Goal: Entertainment & Leisure: Browse casually

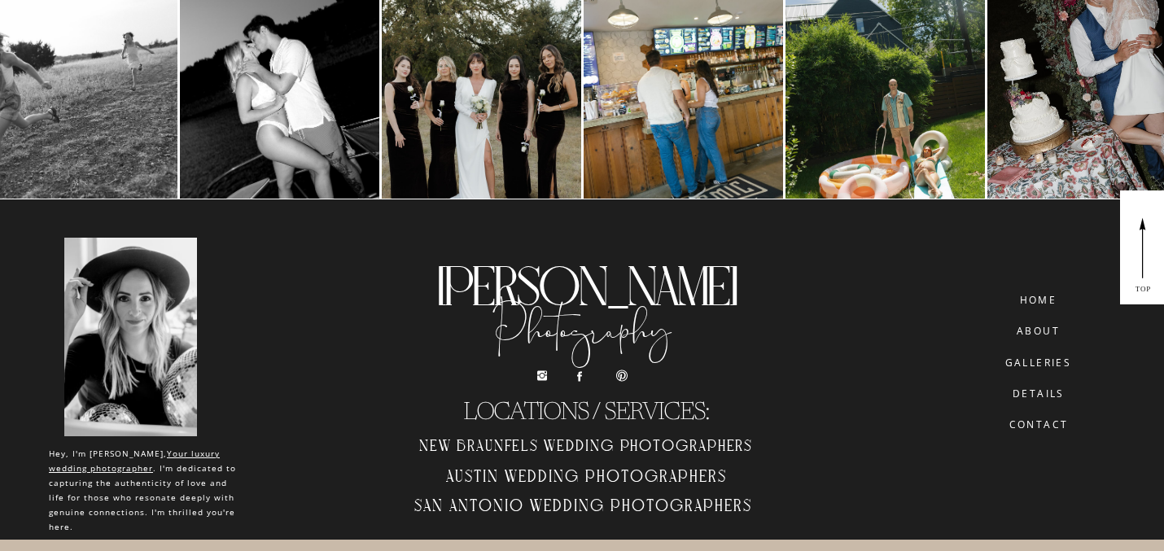
scroll to position [4083, 0]
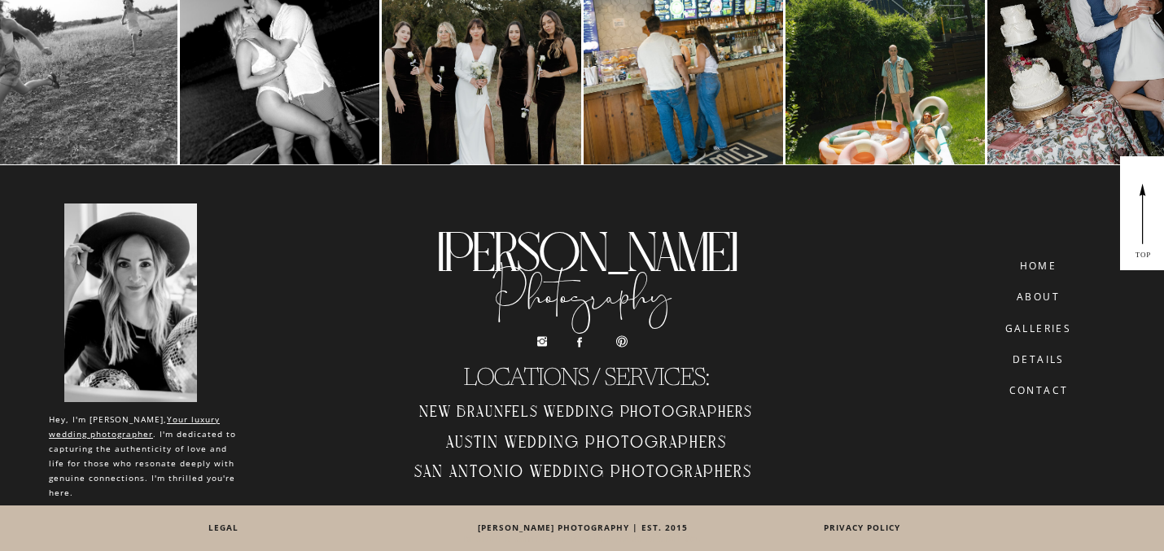
click at [1040, 323] on nav "galleries" at bounding box center [1038, 328] width 87 height 11
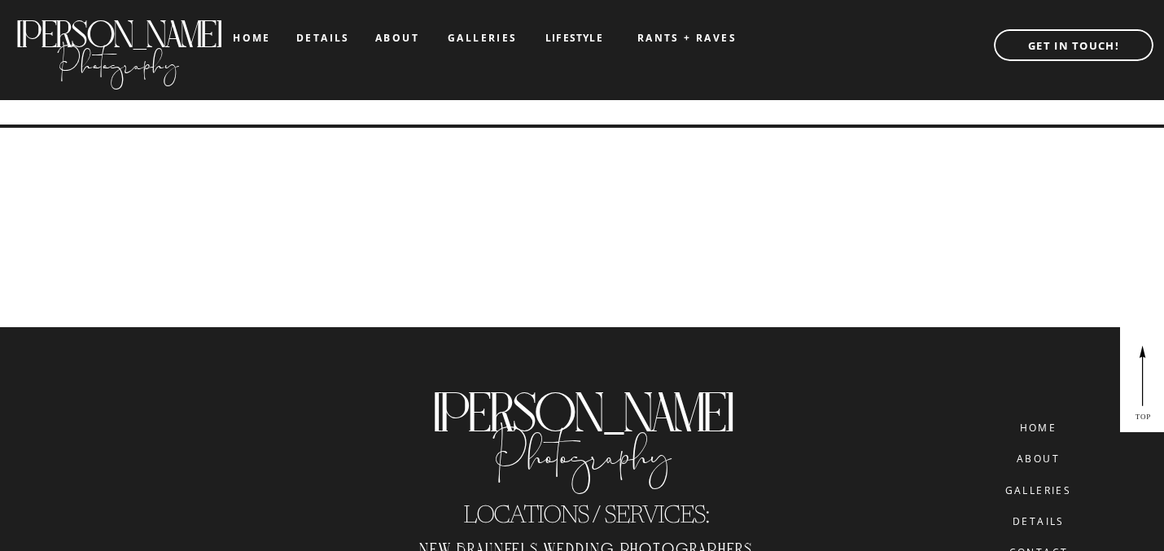
scroll to position [3683, 0]
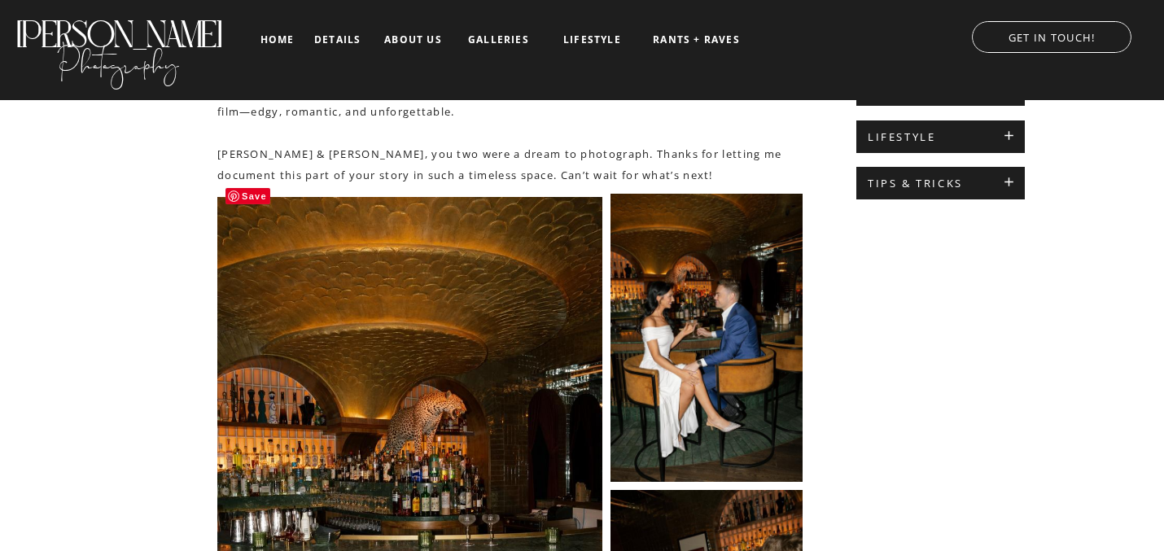
scroll to position [685, 0]
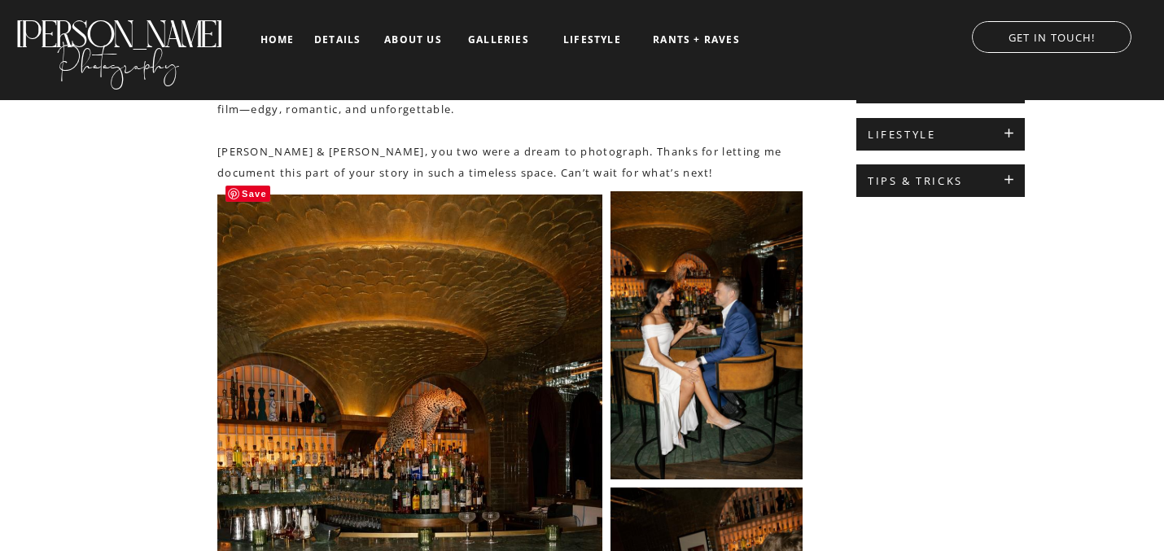
click at [420, 406] on img at bounding box center [409, 483] width 385 height 585
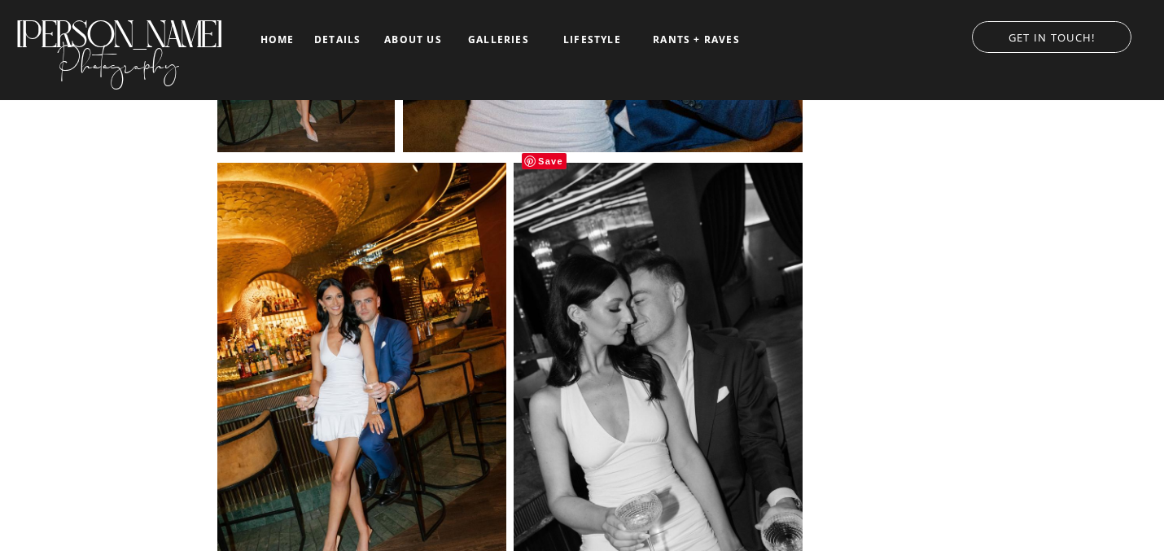
scroll to position [7862, 0]
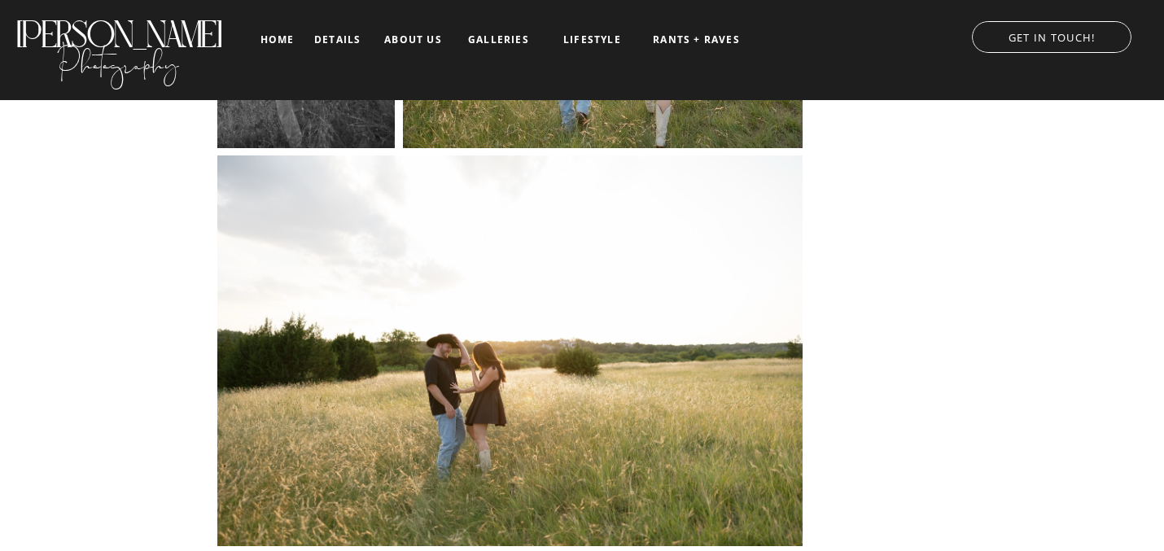
scroll to position [6248, 0]
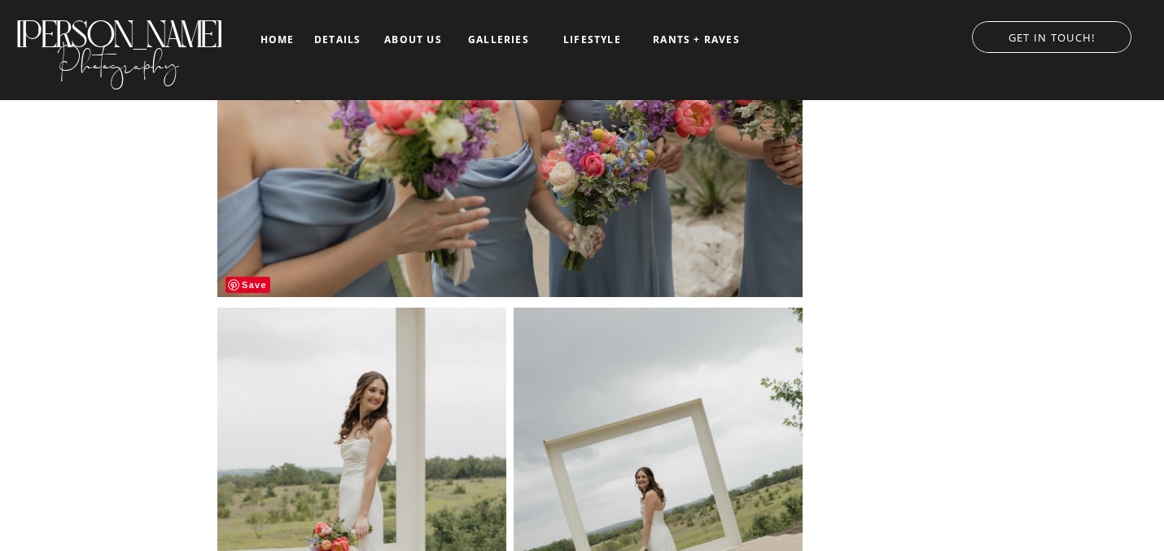
scroll to position [8163, 0]
